Goal: Information Seeking & Learning: Understand process/instructions

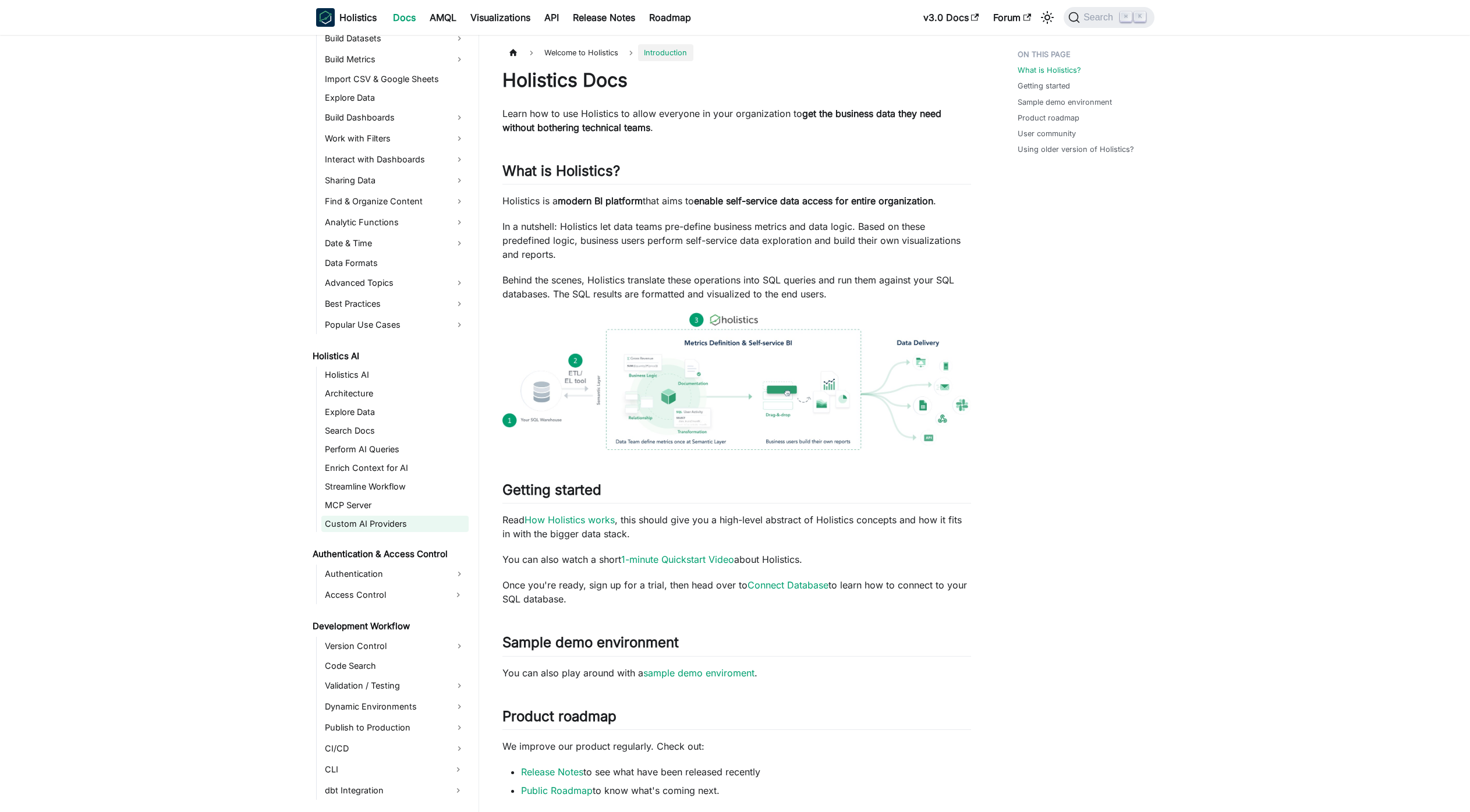
scroll to position [546, 0]
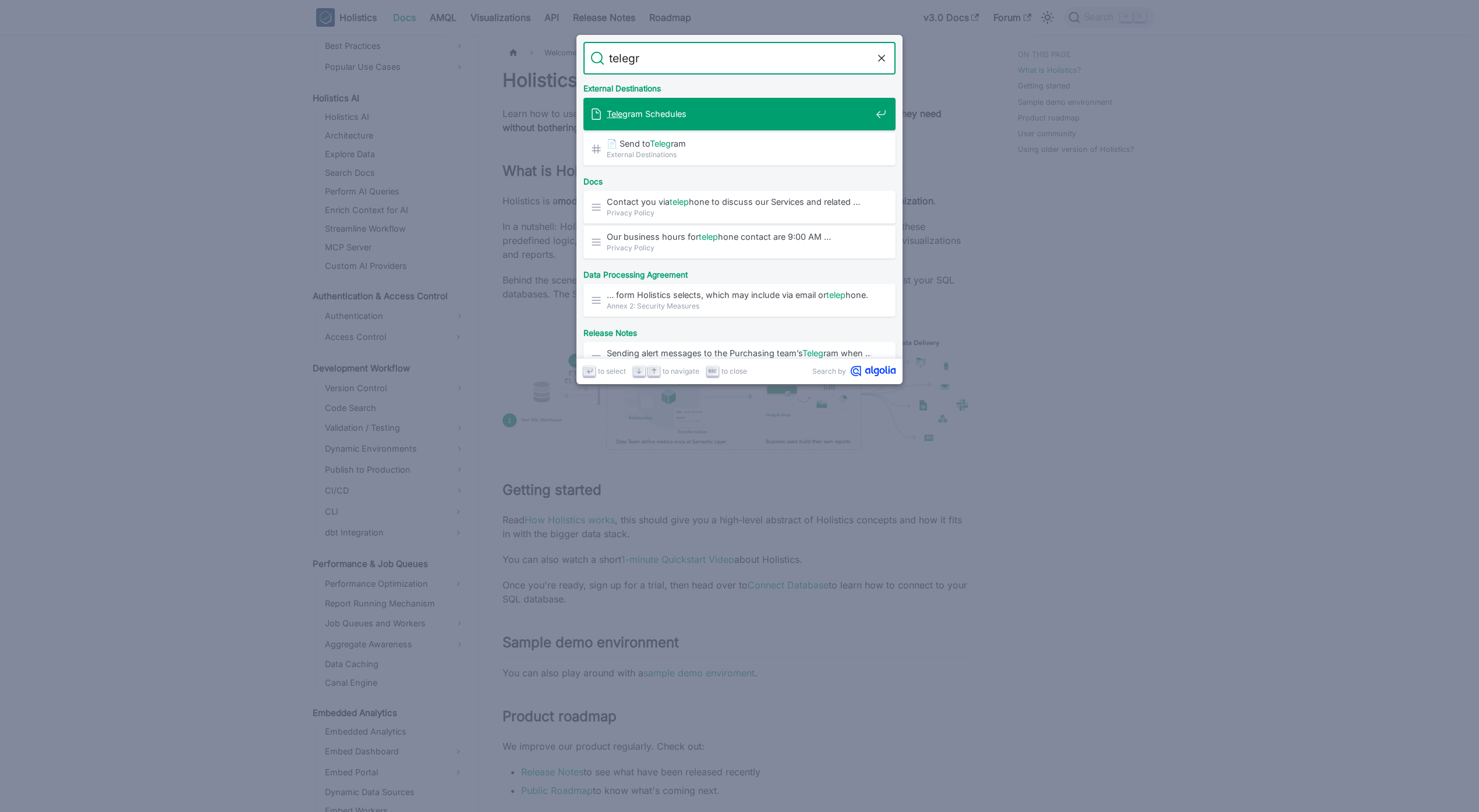
type input "telegra"
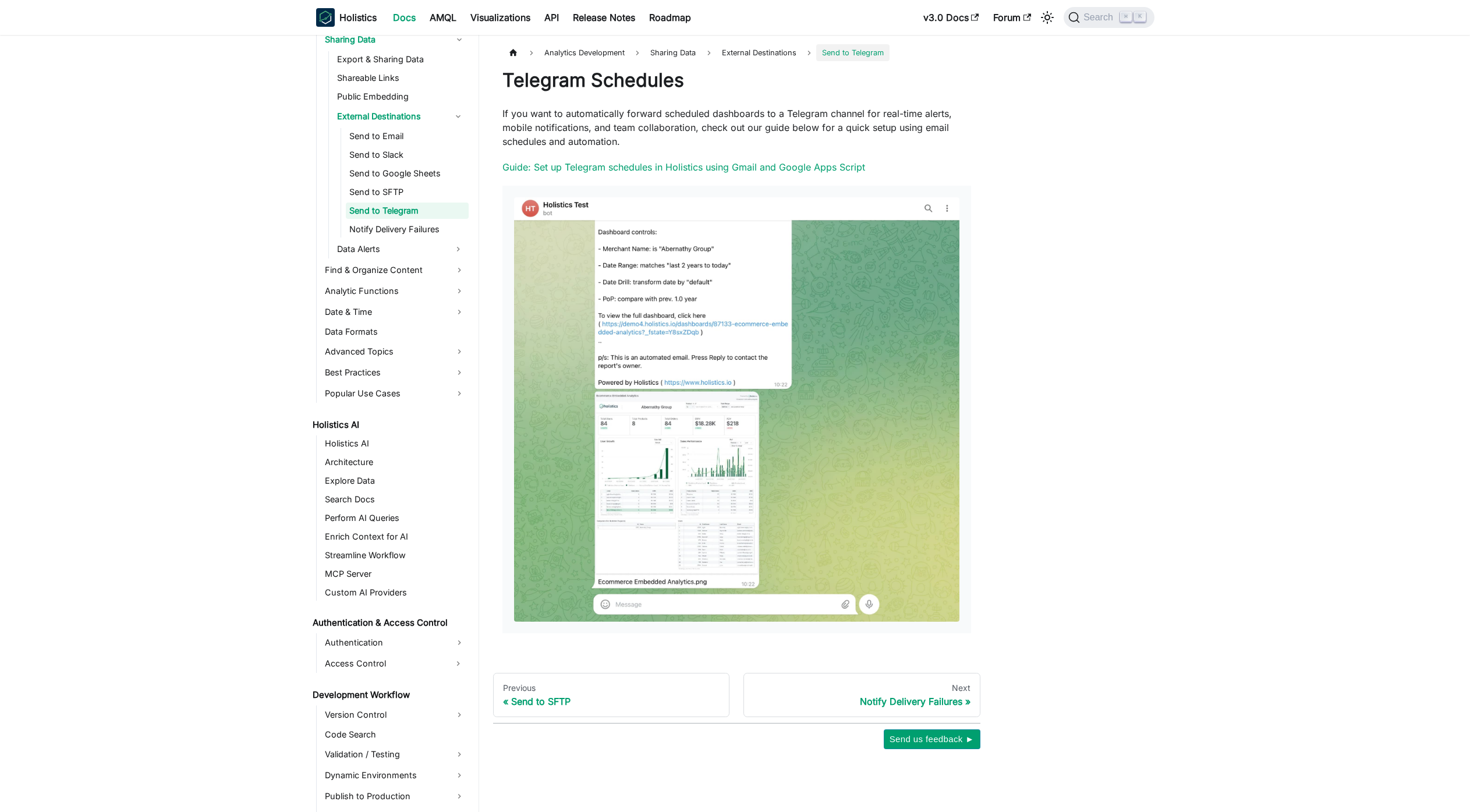
scroll to position [424, 0]
click at [449, 201] on link "Send to SFTP" at bounding box center [407, 196] width 123 height 16
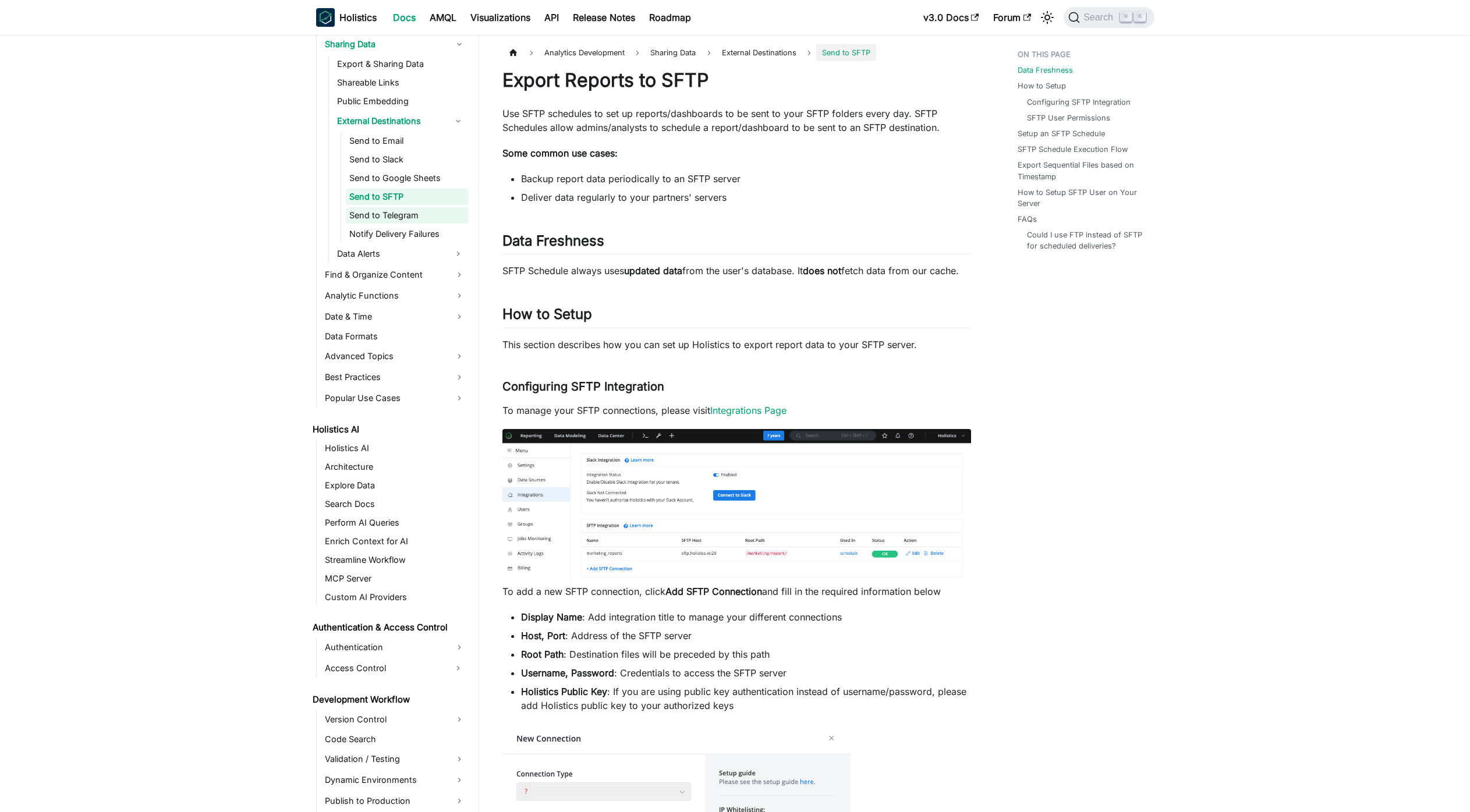
click at [447, 211] on link "Send to Telegram" at bounding box center [407, 215] width 123 height 16
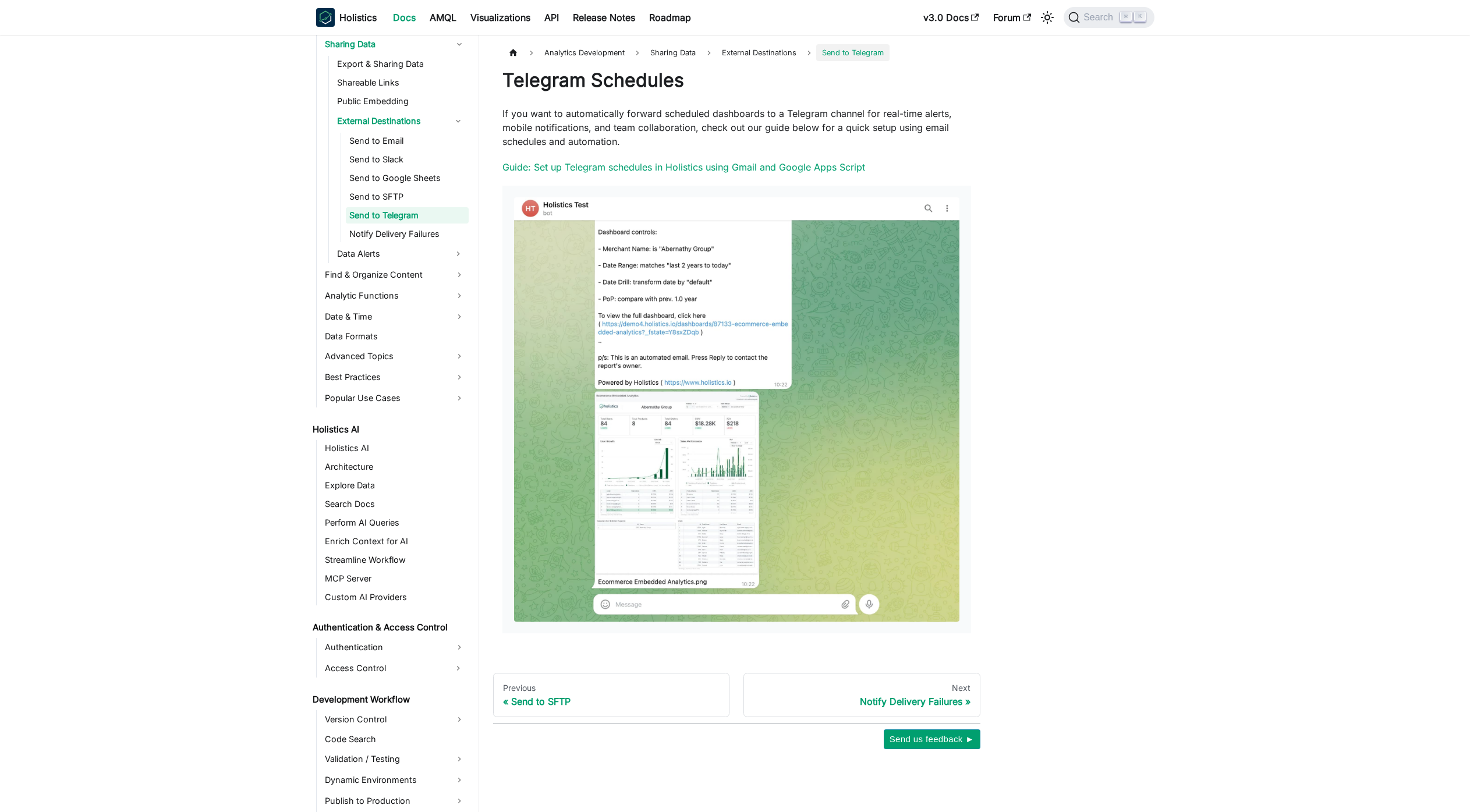
click at [730, 124] on p "If you want to automatically forward scheduled dashboards to a Telegram channel…" at bounding box center [737, 128] width 469 height 42
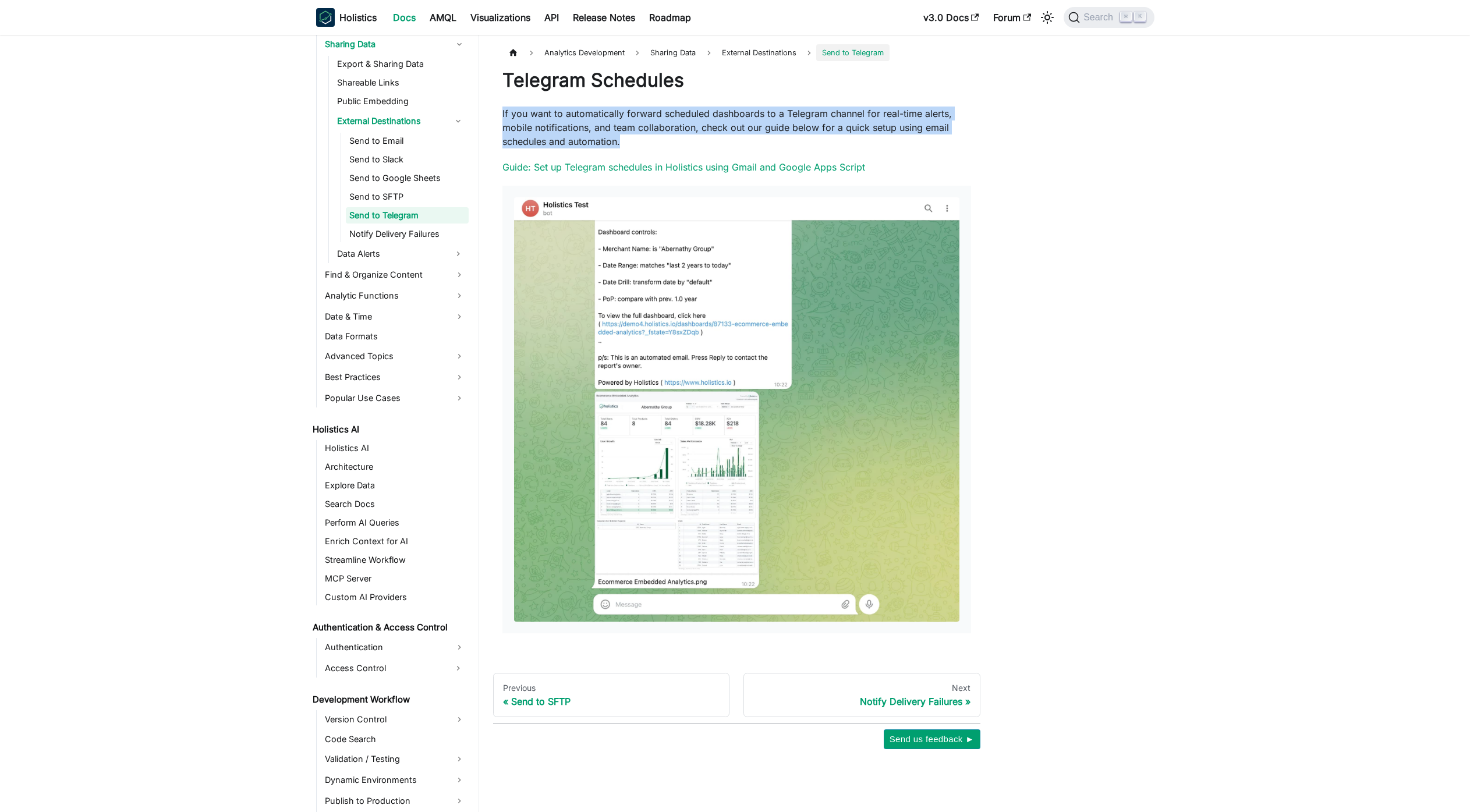
drag, startPoint x: 730, startPoint y: 124, endPoint x: 768, endPoint y: 136, distance: 39.8
click at [730, 124] on p "If you want to automatically forward scheduled dashboards to a Telegram channel…" at bounding box center [737, 128] width 469 height 42
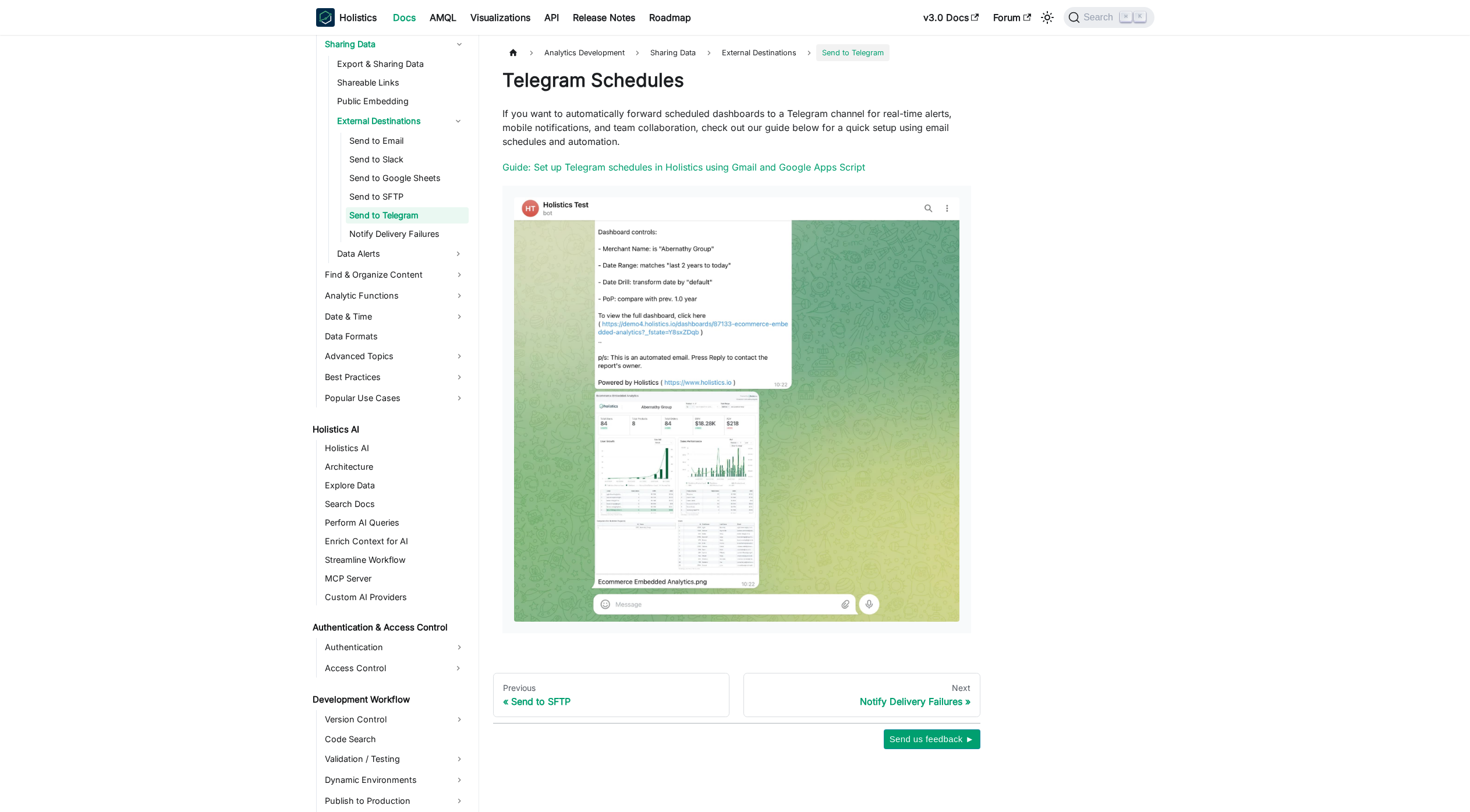
drag, startPoint x: 822, startPoint y: 154, endPoint x: 790, endPoint y: 134, distance: 37.7
click at [790, 134] on div "Telegram Schedules If you want to automatically forward scheduled dashboards to…" at bounding box center [737, 356] width 469 height 577
click at [790, 134] on p "If you want to automatically forward scheduled dashboards to a Telegram channel…" at bounding box center [737, 128] width 469 height 42
click at [911, 168] on p "Guide: Set up Telegram schedules in Holistics using Gmail and Google Apps Script" at bounding box center [737, 167] width 469 height 14
click at [1048, 319] on div "Analytics Development Sharing Data External Destinations Send to Telegram Teleg…" at bounding box center [823, 397] width 687 height 705
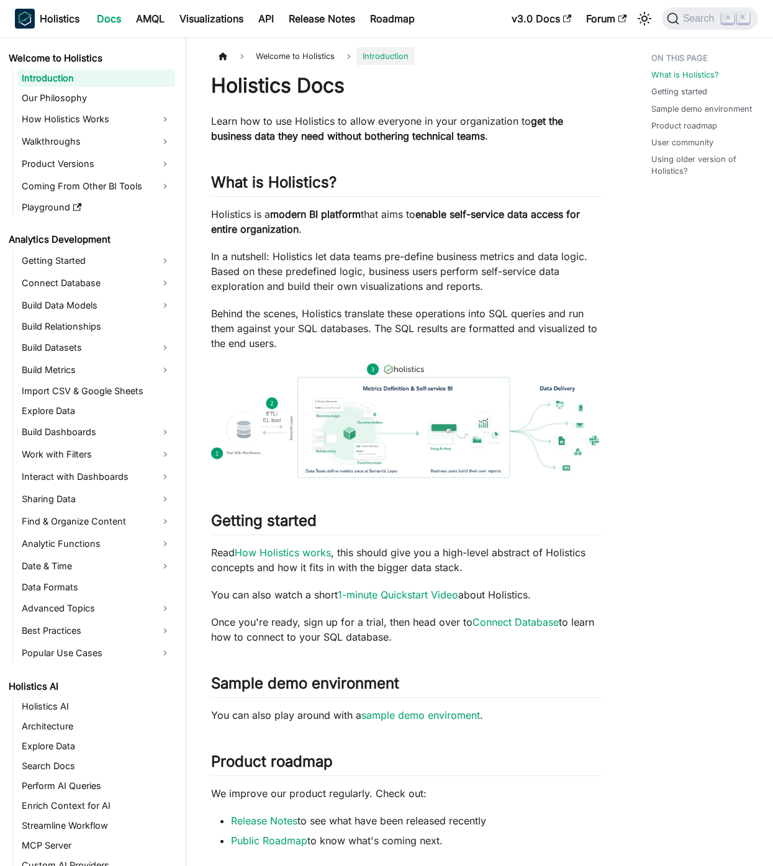
click at [614, 276] on div "Welcome to Holistics Introduction On this page Holistics Docs Learn how to use …" at bounding box center [406, 670] width 440 height 1247
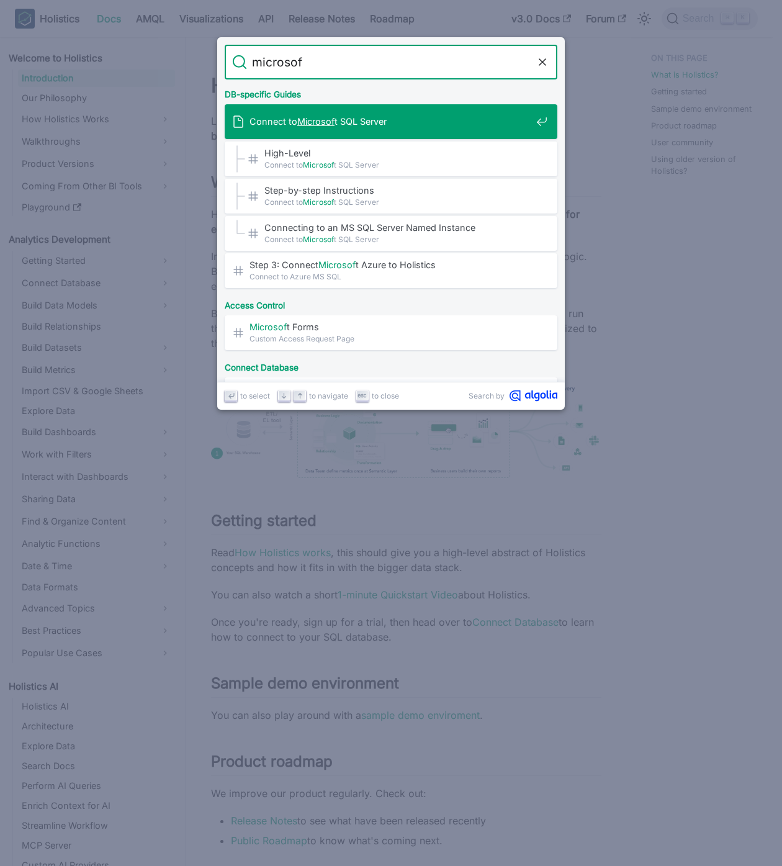
type input "microsof"
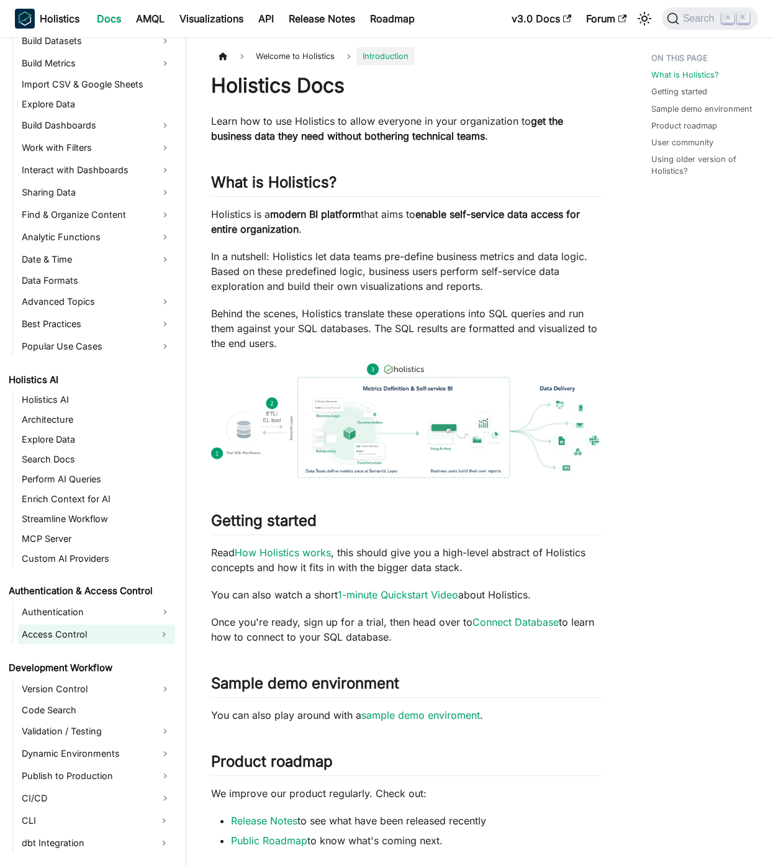
scroll to position [343, 0]
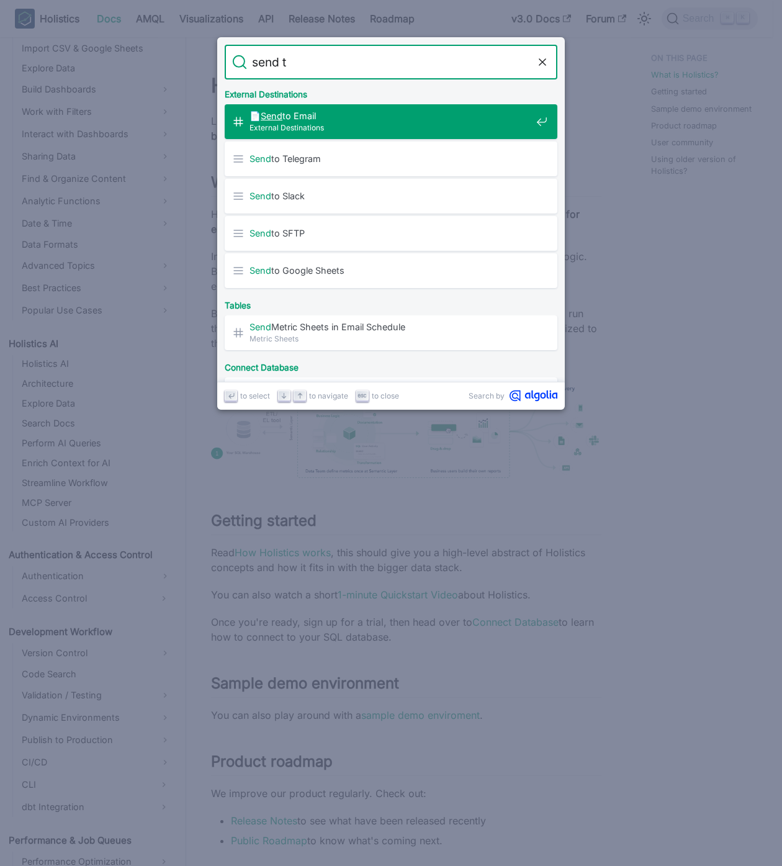
type input "send to"
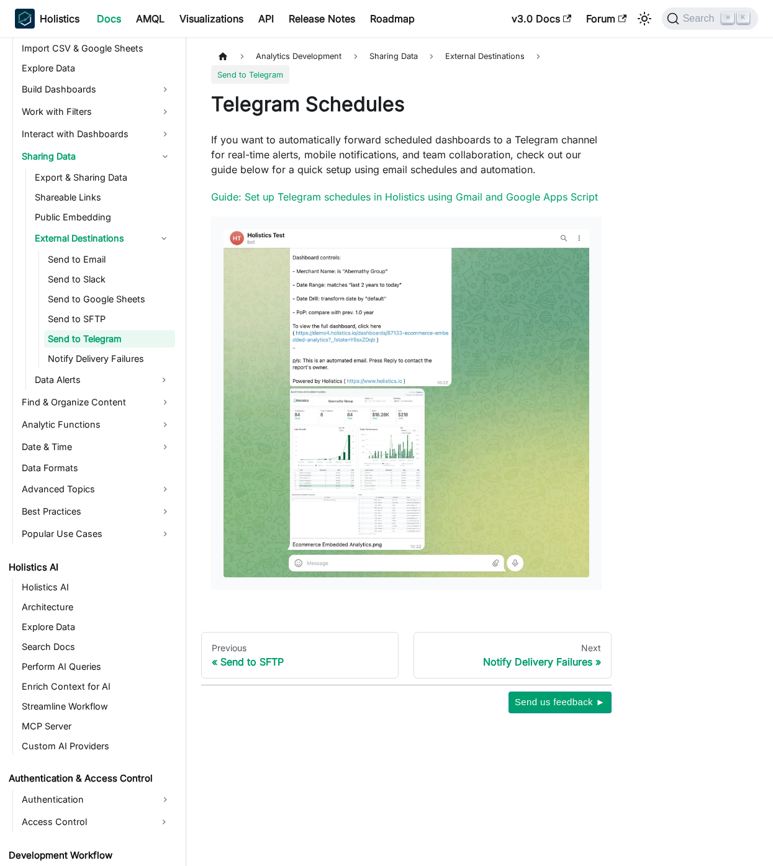
click at [60, 269] on ul "Send to Email Send to Slack Send to Google Sheets Send to SFTP Send to Telegram…" at bounding box center [106, 309] width 137 height 117
click at [71, 263] on link "Send to Email" at bounding box center [109, 259] width 131 height 17
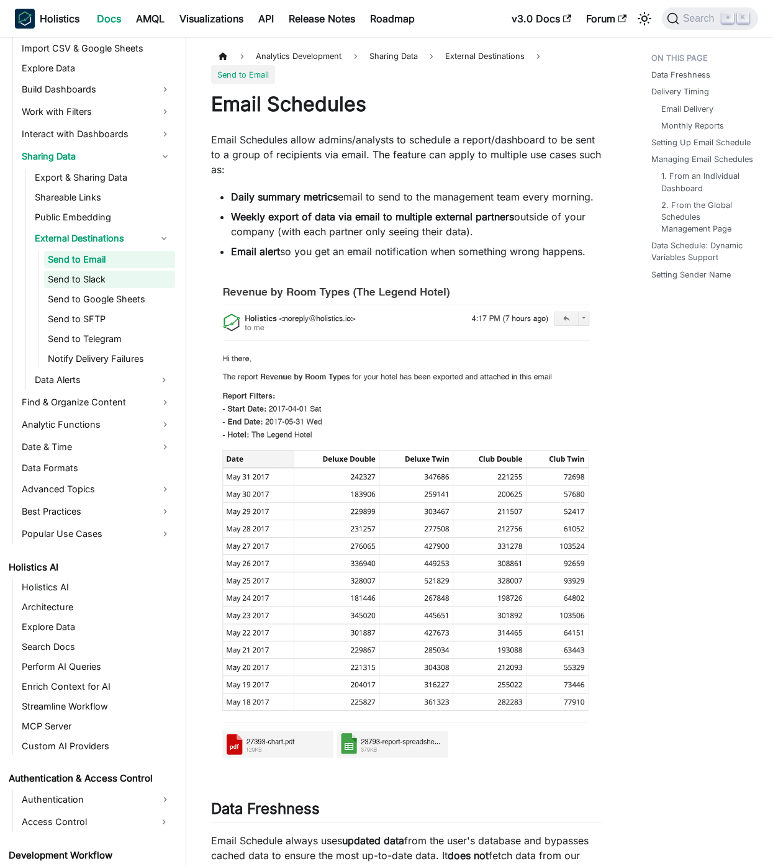
click at [96, 280] on link "Send to Slack" at bounding box center [109, 279] width 131 height 17
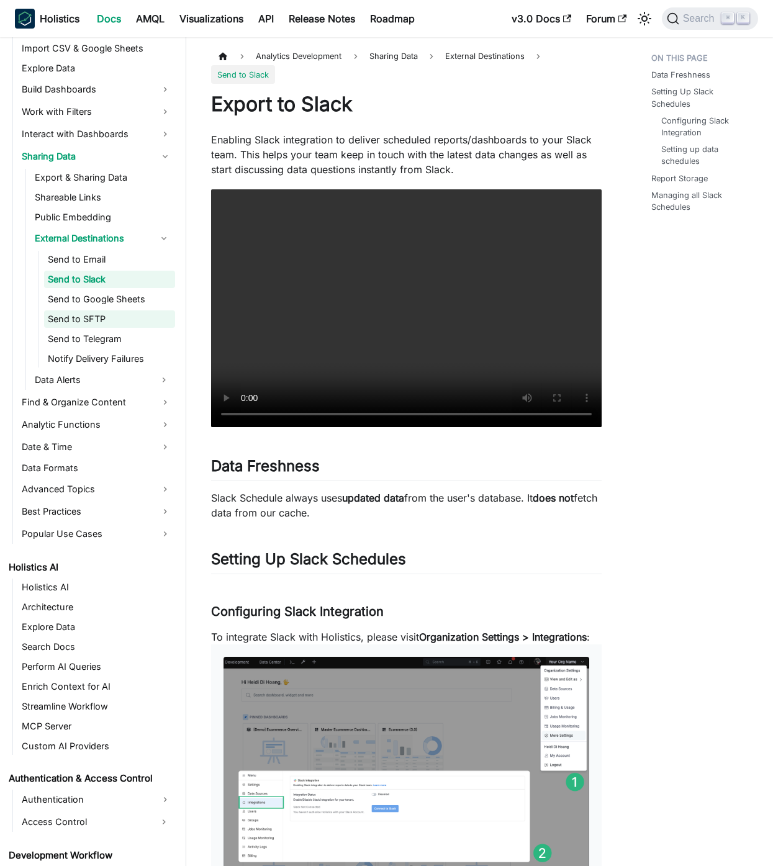
drag, startPoint x: 108, startPoint y: 302, endPoint x: 112, endPoint y: 313, distance: 12.4
click at [108, 302] on link "Send to Google Sheets" at bounding box center [109, 299] width 131 height 17
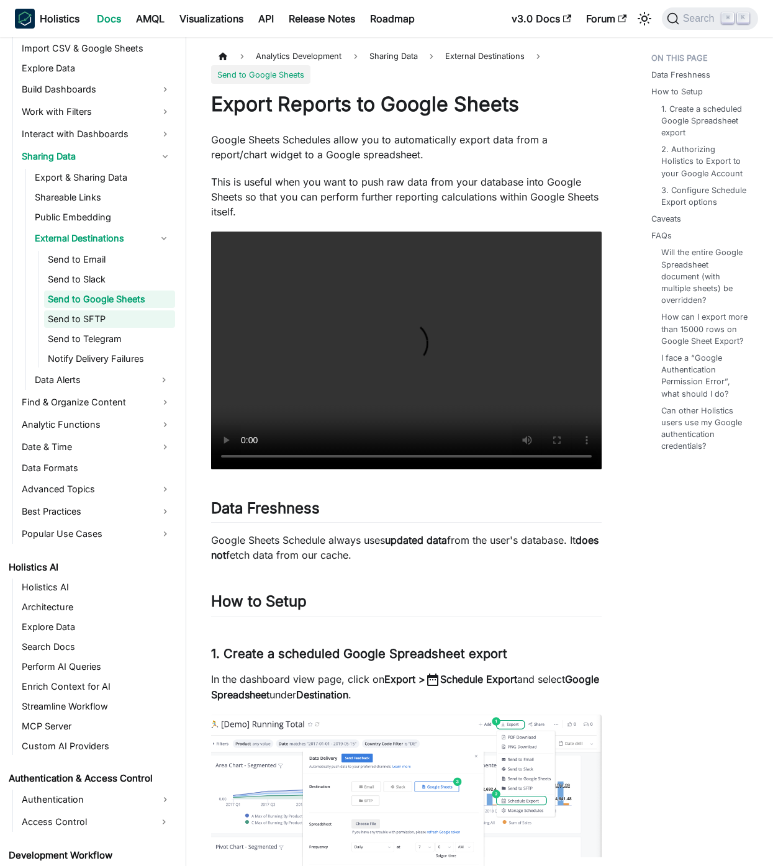
click at [114, 320] on link "Send to SFTP" at bounding box center [109, 318] width 131 height 17
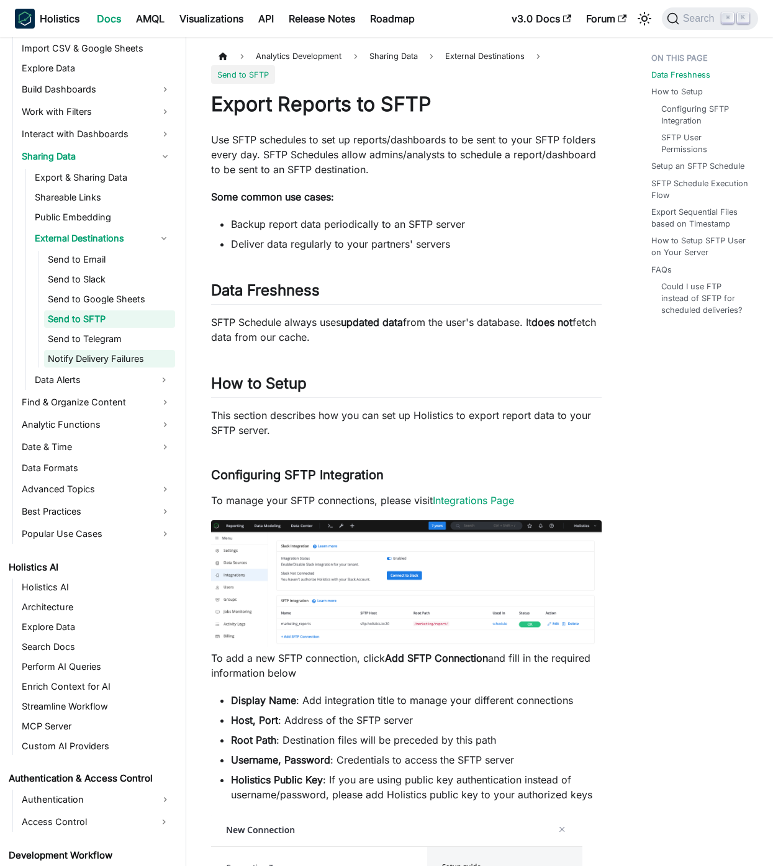
click at [122, 352] on link "Notify Delivery Failures" at bounding box center [109, 358] width 131 height 17
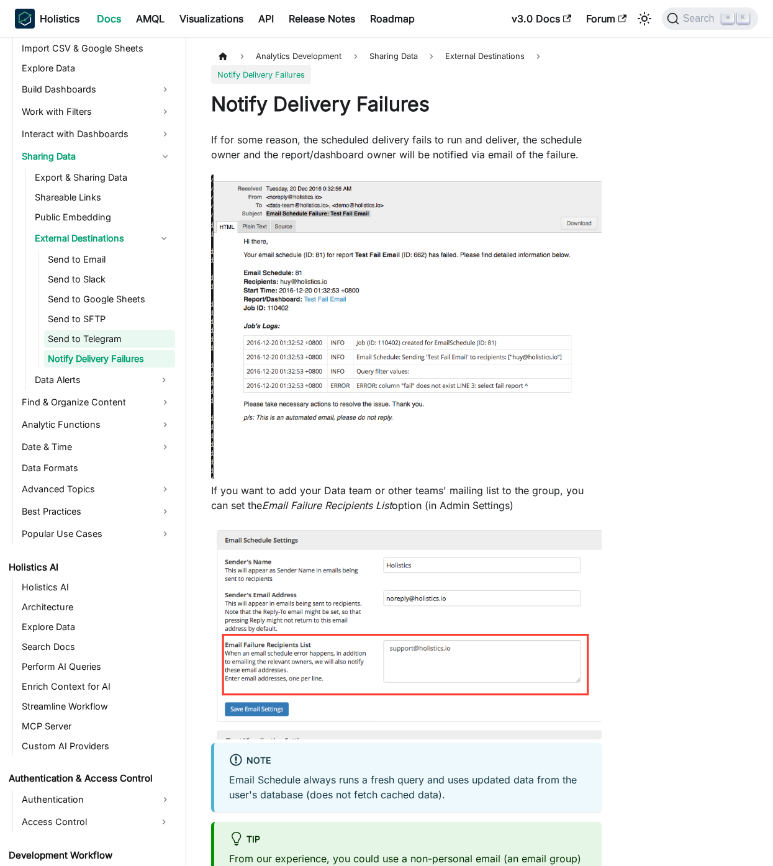
click at [106, 331] on link "Send to Telegram" at bounding box center [109, 338] width 131 height 17
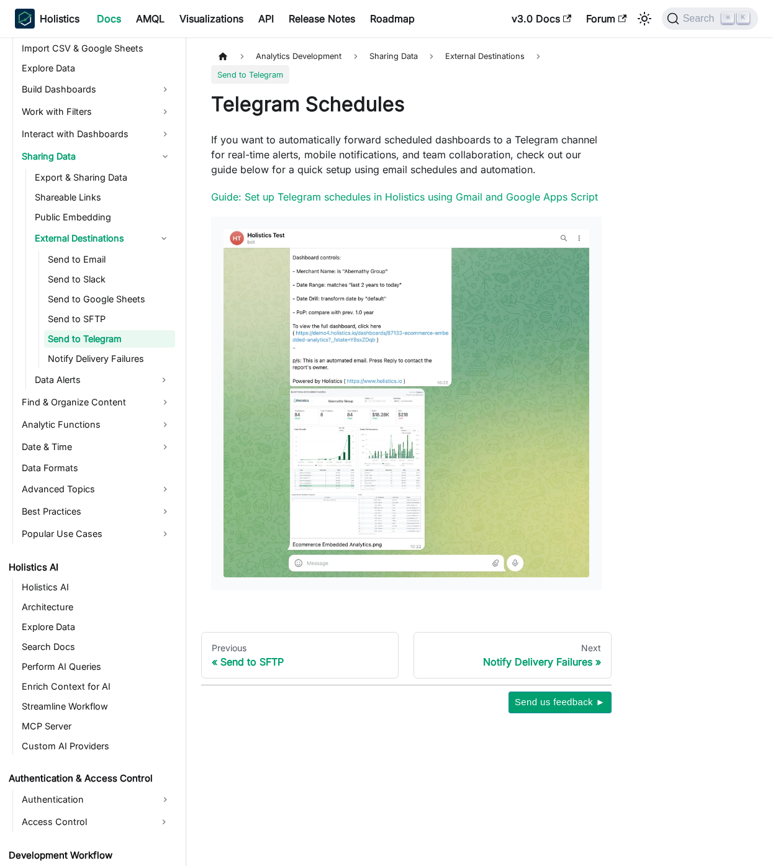
click at [457, 146] on p "If you want to automatically forward scheduled dashboards to a Telegram channel…" at bounding box center [406, 154] width 390 height 45
click at [449, 146] on div at bounding box center [449, 146] width 0 height 0
click at [493, 158] on p "If you want to automatically forward scheduled dashboards to a Telegram channel…" at bounding box center [406, 154] width 390 height 45
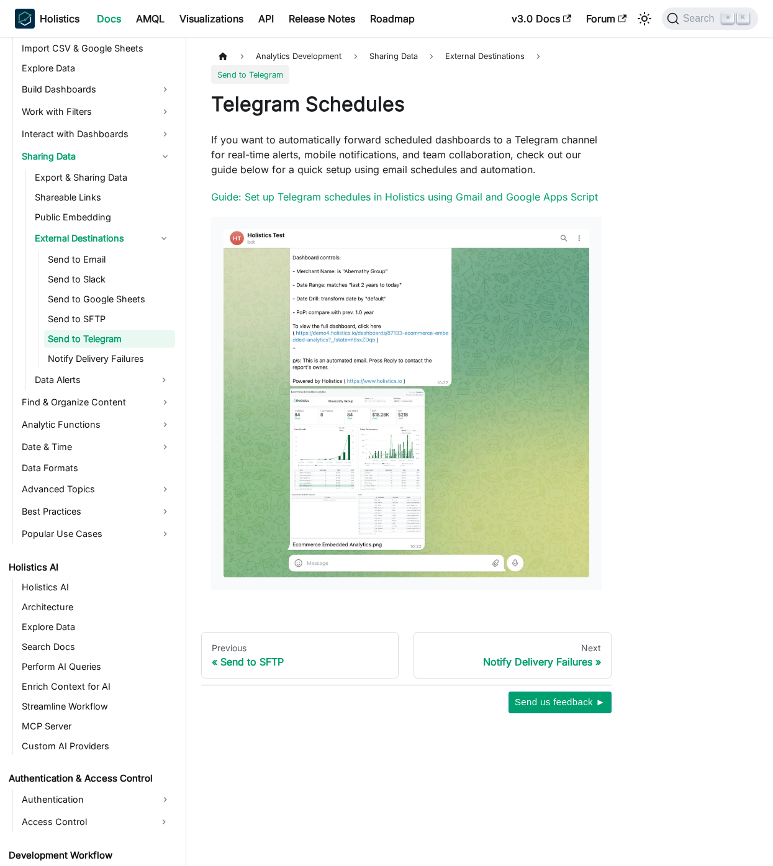
click at [541, 145] on p "If you want to automatically forward scheduled dashboards to a Telegram channel…" at bounding box center [406, 154] width 390 height 45
click at [577, 142] on p "If you want to automatically forward scheduled dashboards to a Telegram channel…" at bounding box center [406, 154] width 390 height 45
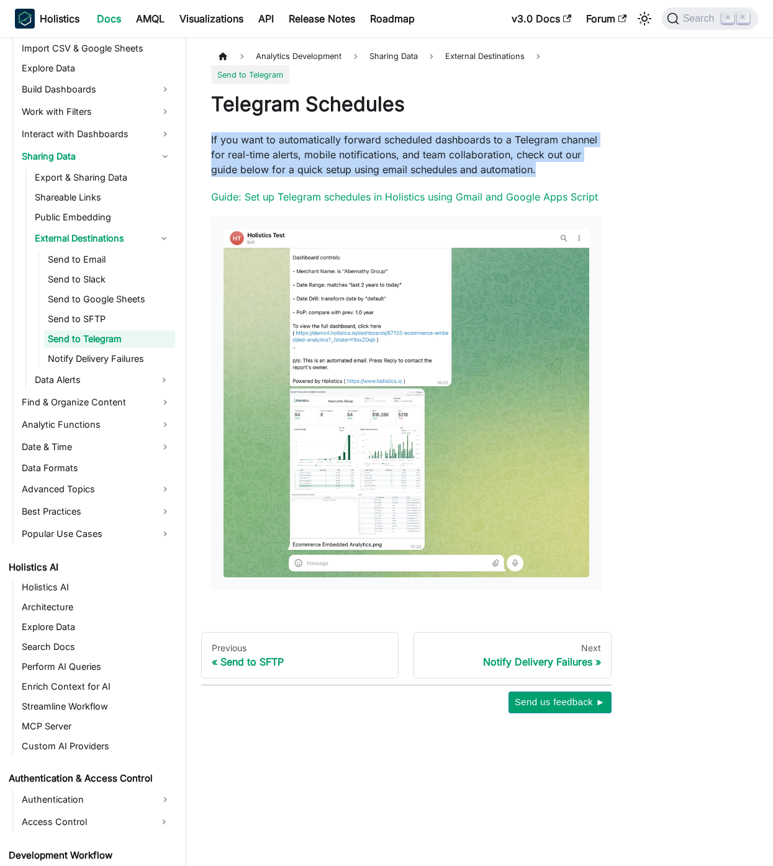
click at [577, 142] on p "If you want to automatically forward scheduled dashboards to a Telegram channel…" at bounding box center [406, 154] width 390 height 45
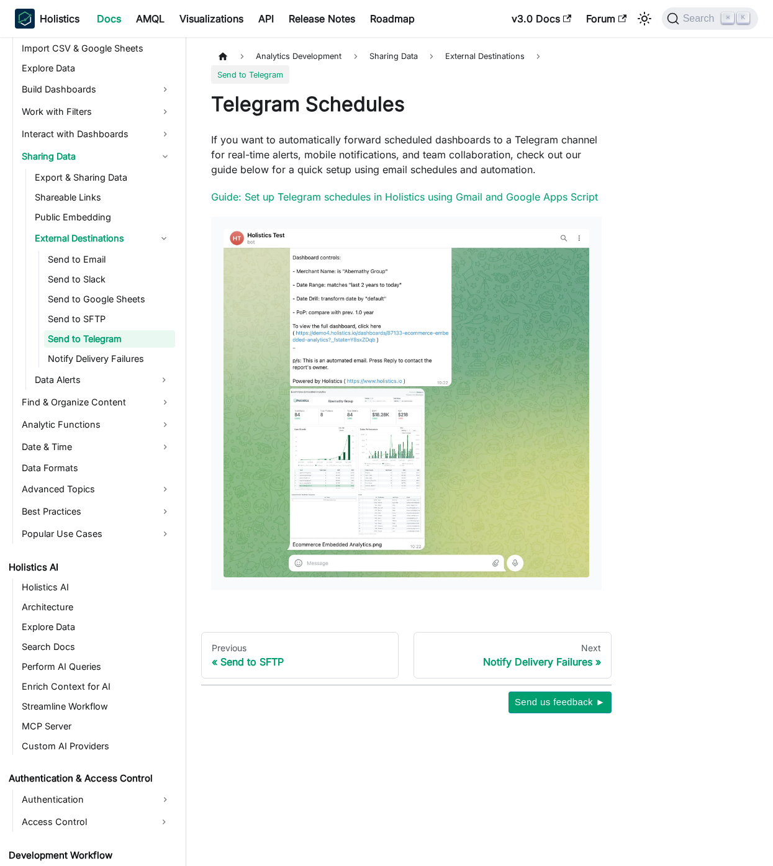
click at [604, 147] on article "Analytics Development Sharing Data External Destinations Send to Telegram Teleg…" at bounding box center [406, 324] width 410 height 555
click at [621, 155] on div "Analytics Development Sharing Data External Destinations Send to Telegram Teleg…" at bounding box center [406, 380] width 440 height 666
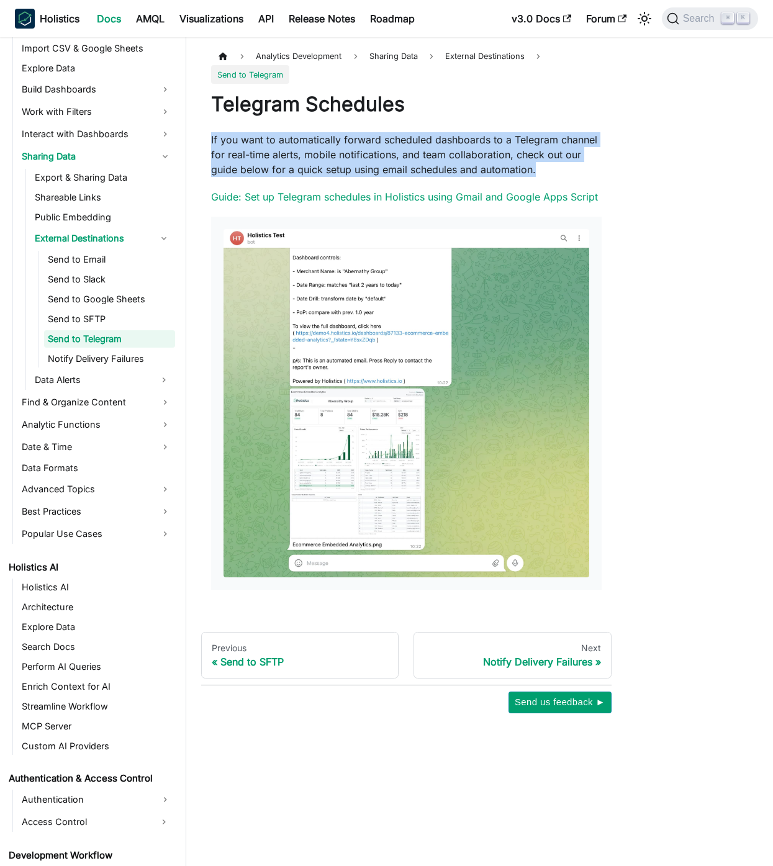
click at [621, 155] on div "Analytics Development Sharing Data External Destinations Send to Telegram Teleg…" at bounding box center [406, 380] width 440 height 666
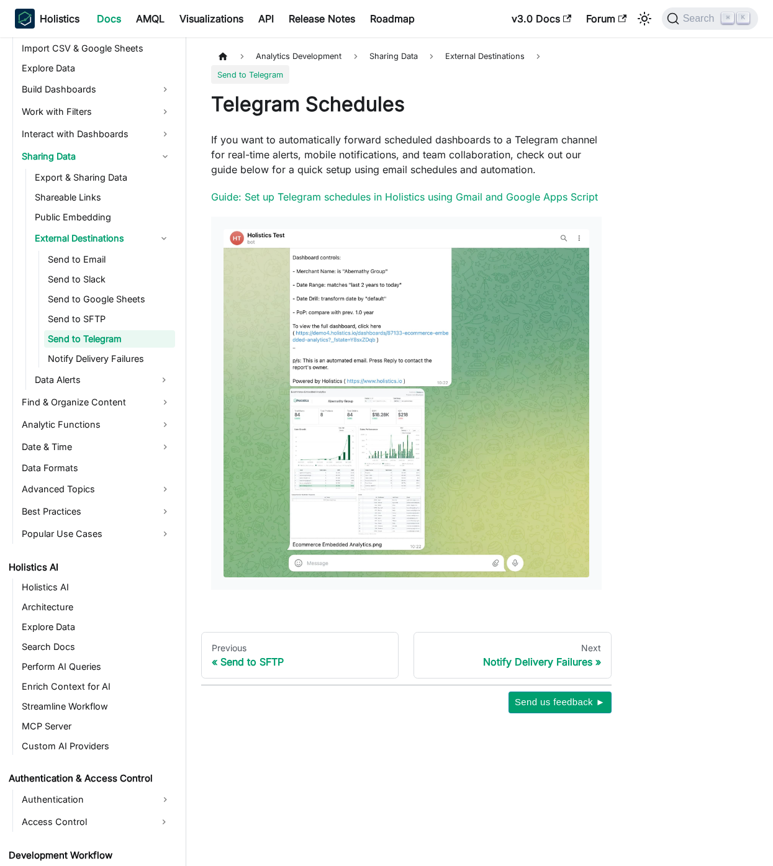
click at [621, 155] on div "Analytics Development Sharing Data External Destinations Send to Telegram Teleg…" at bounding box center [406, 380] width 440 height 666
click at [575, 196] on link "Guide: Set up Telegram schedules in Holistics using Gmail and Google Apps Script" at bounding box center [404, 197] width 387 height 12
click at [484, 137] on p "If you want to automatically forward scheduled dashboards to a Telegram channel…" at bounding box center [406, 154] width 390 height 45
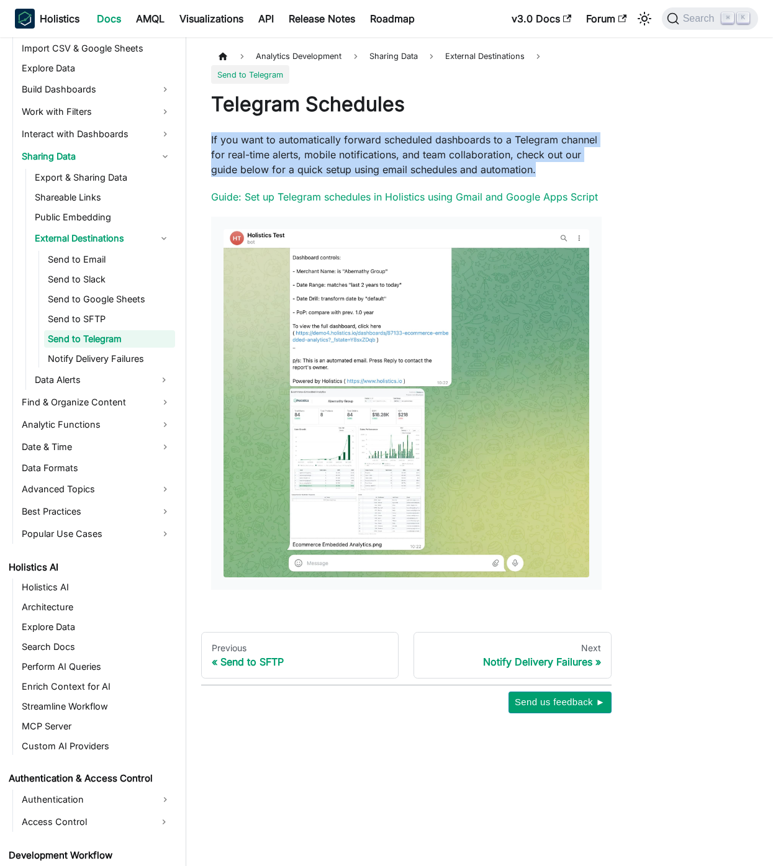
click at [484, 137] on p "If you want to automatically forward scheduled dashboards to a Telegram channel…" at bounding box center [406, 154] width 390 height 45
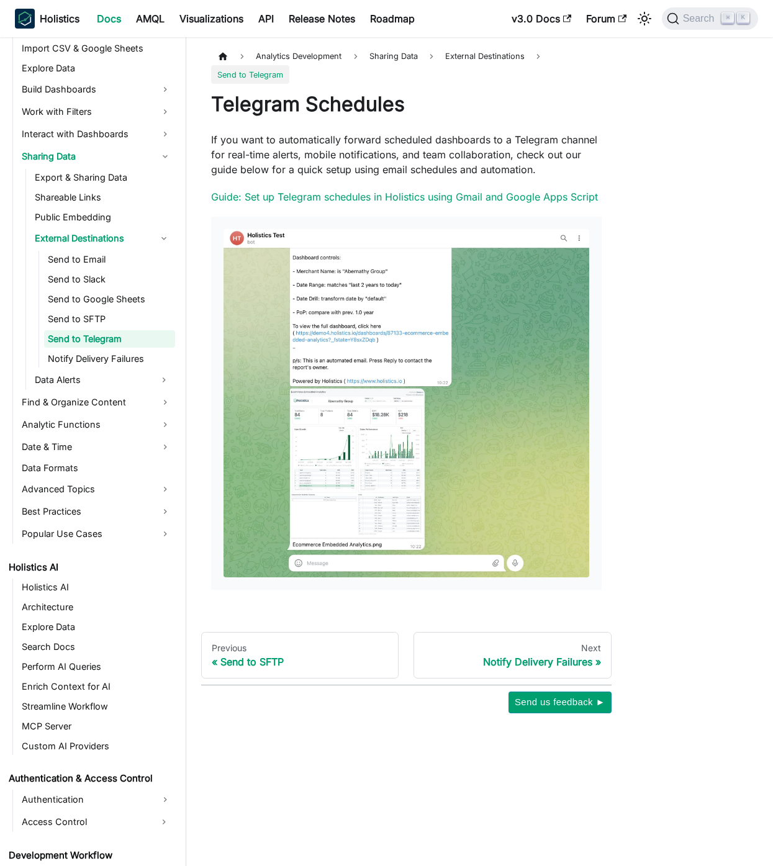
click at [484, 137] on p "If you want to automatically forward scheduled dashboards to a Telegram channel…" at bounding box center [406, 154] width 390 height 45
click at [162, 240] on button "Collapse sidebar category 'External Destinations'" at bounding box center [164, 238] width 22 height 20
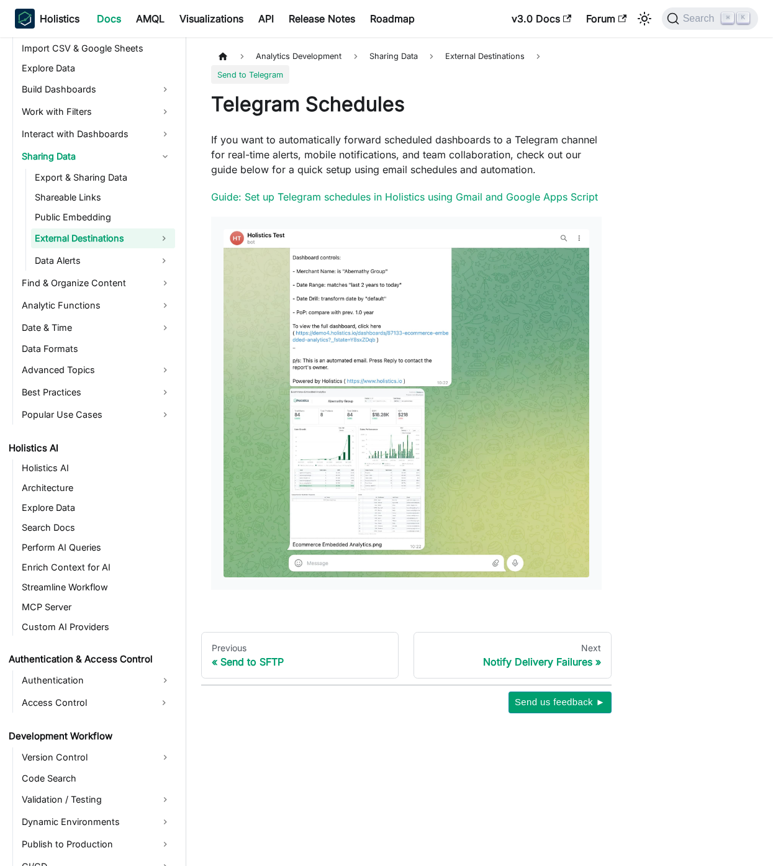
click at [170, 245] on button "Expand sidebar category 'External Destinations'" at bounding box center [164, 238] width 22 height 20
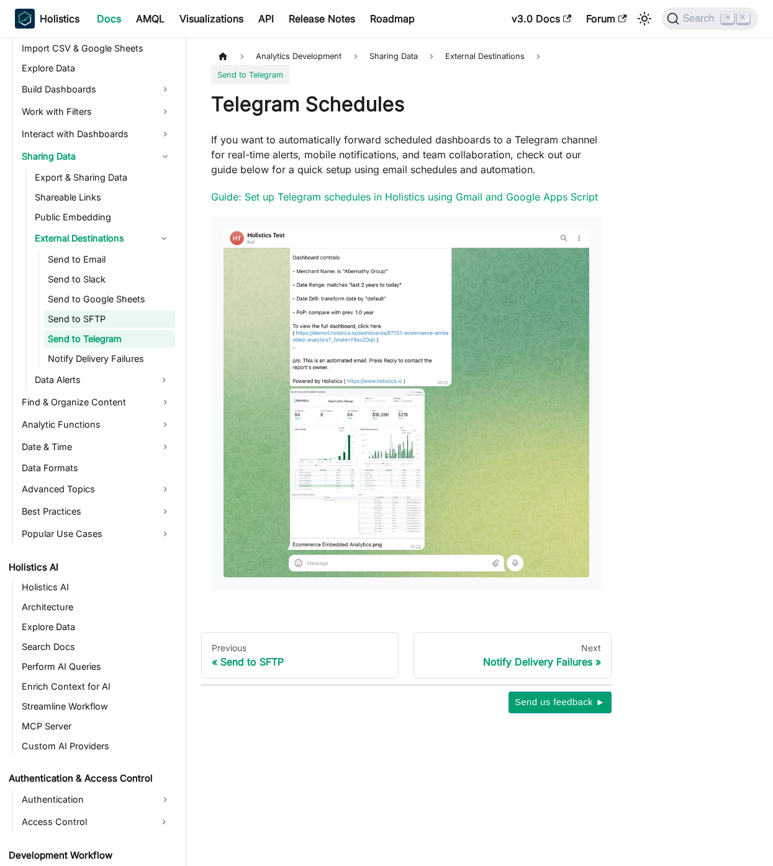
click at [112, 318] on link "Send to SFTP" at bounding box center [109, 318] width 131 height 17
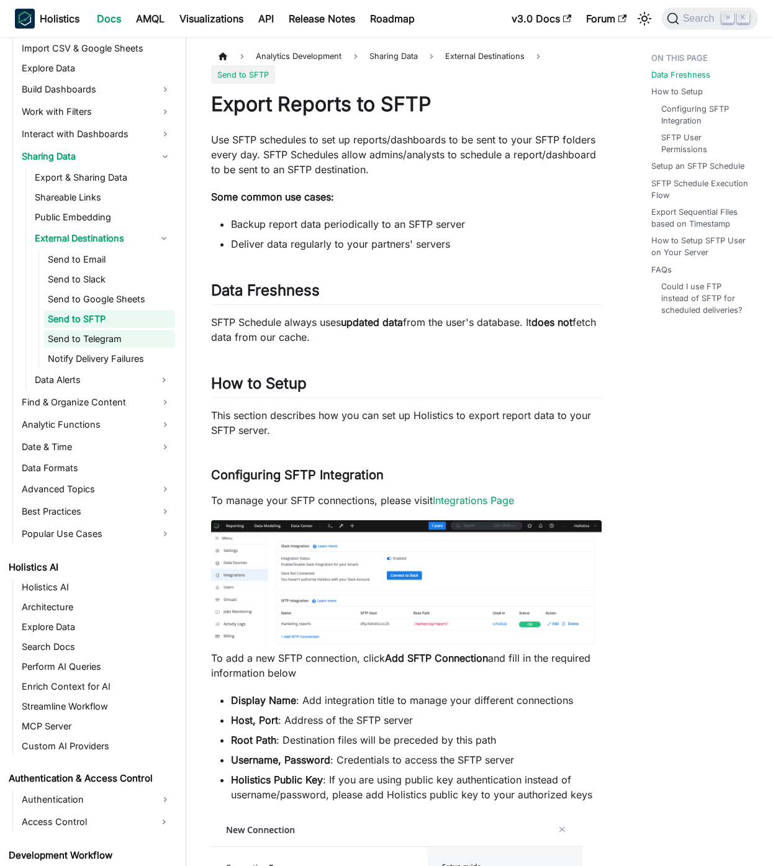
click at [130, 334] on link "Send to Telegram" at bounding box center [109, 338] width 131 height 17
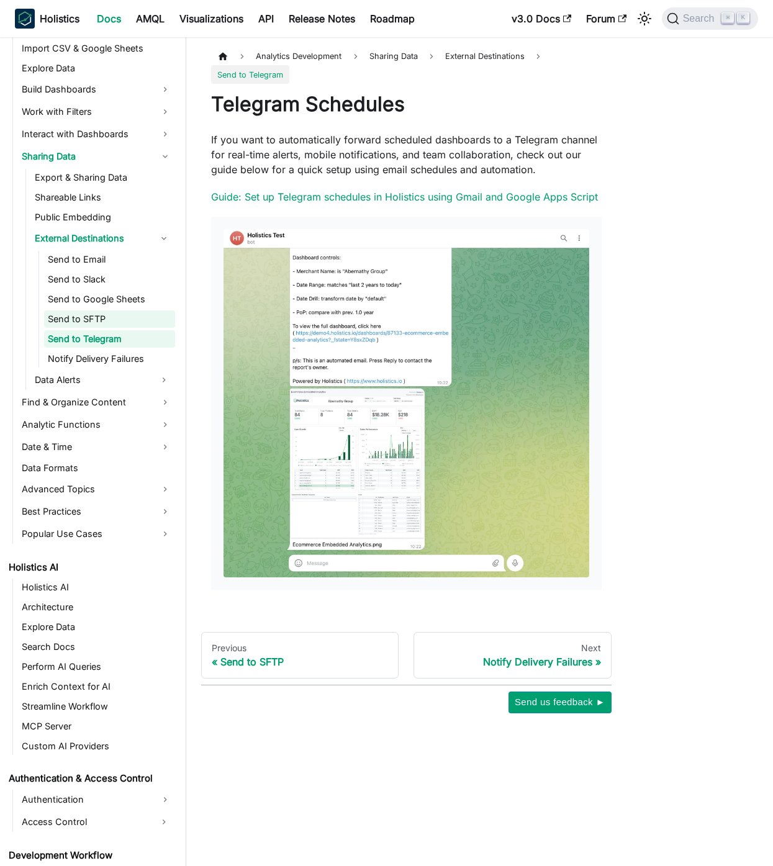
click at [124, 316] on link "Send to SFTP" at bounding box center [109, 318] width 131 height 17
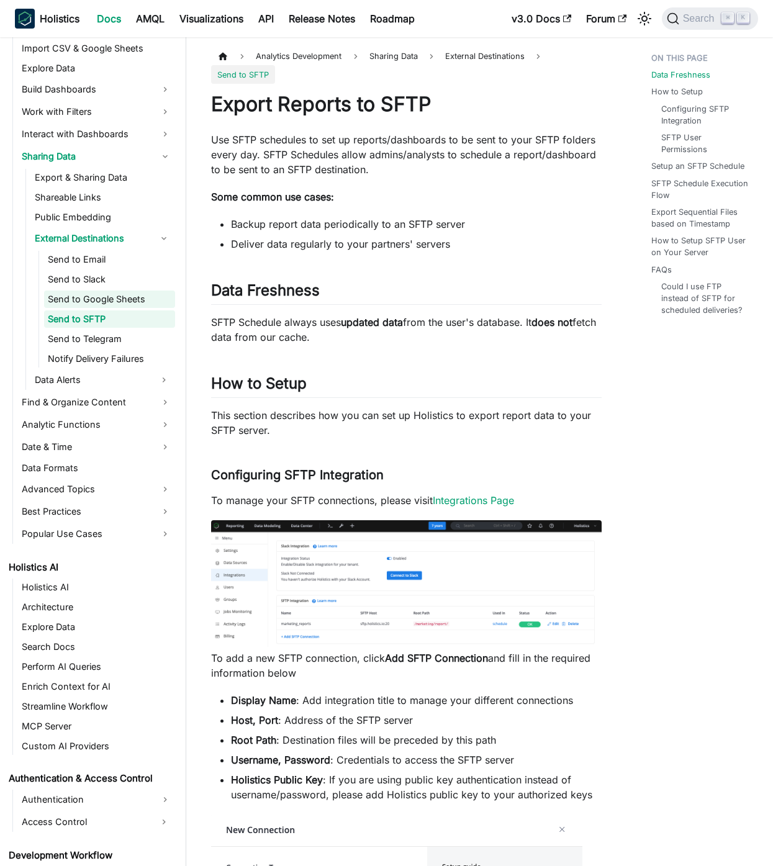
click at [138, 293] on link "Send to Google Sheets" at bounding box center [109, 299] width 131 height 17
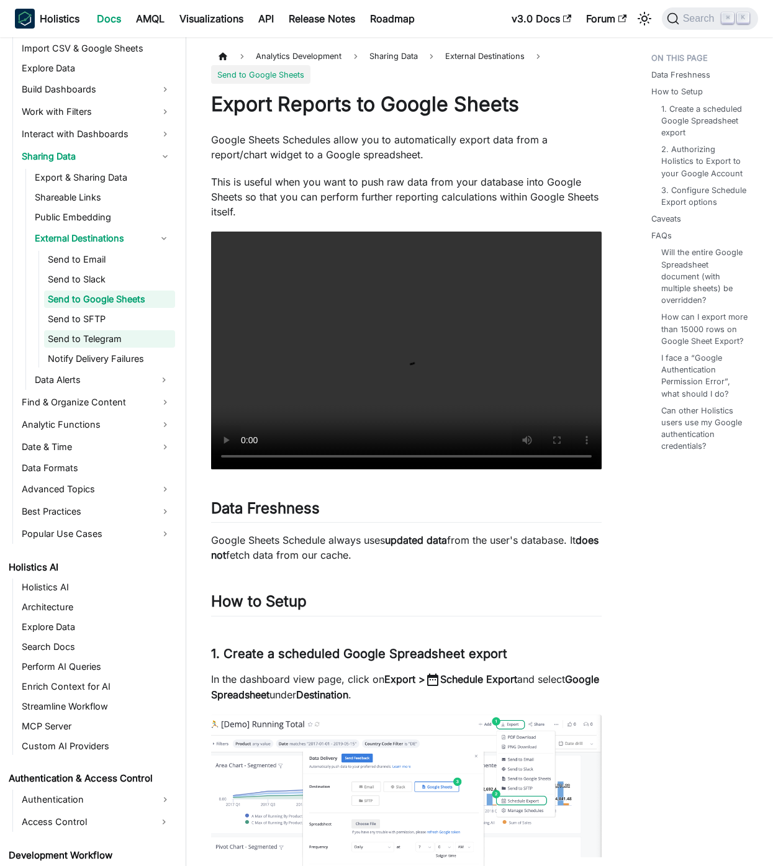
click at [130, 332] on link "Send to Telegram" at bounding box center [109, 338] width 131 height 17
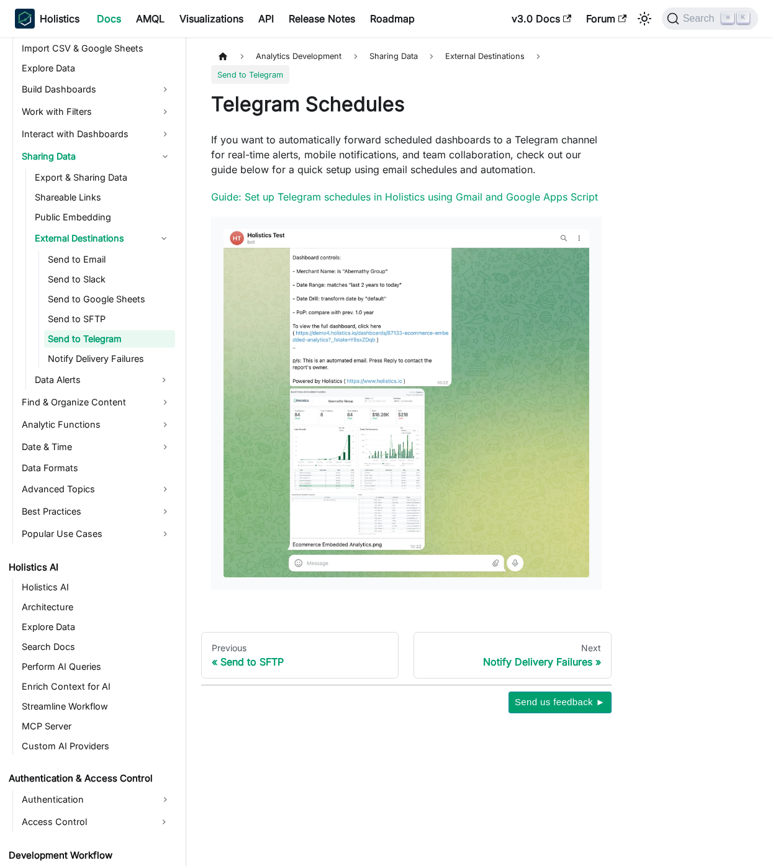
click at [400, 521] on img at bounding box center [406, 403] width 366 height 348
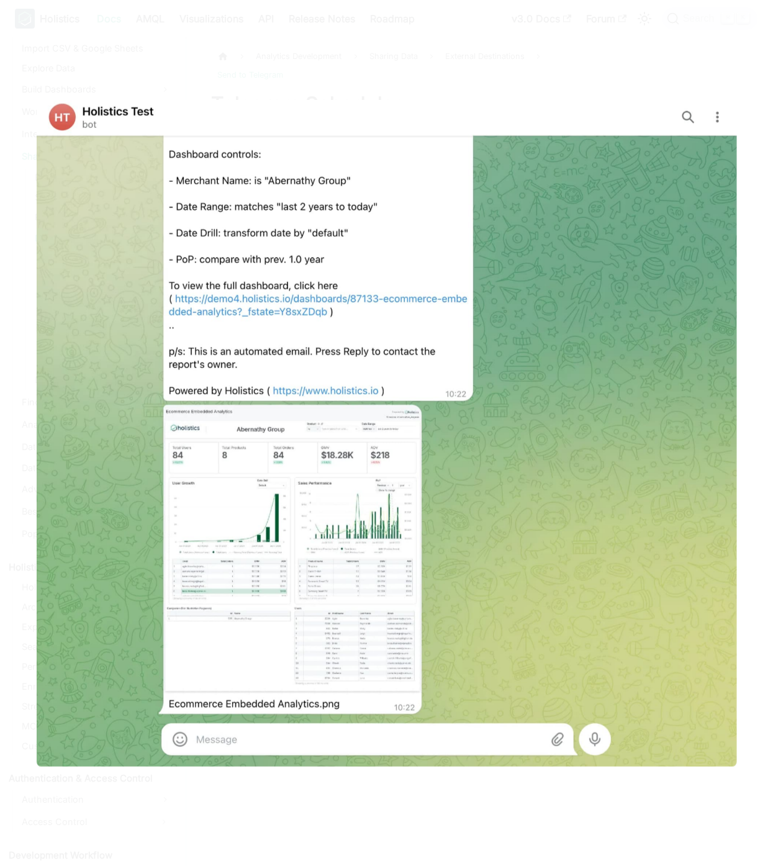
click at [742, 86] on div at bounding box center [386, 433] width 773 height 866
